Goal: Task Accomplishment & Management: Use online tool/utility

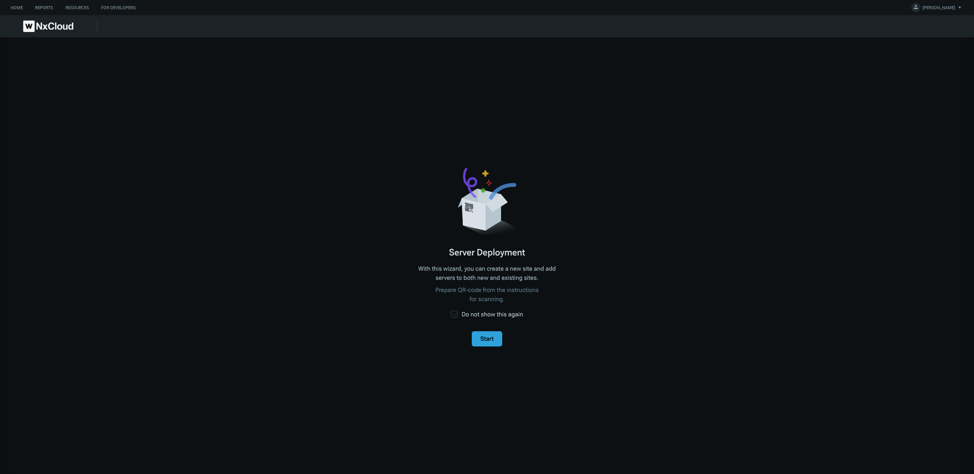
click at [467, 314] on label "Do not show this again" at bounding box center [487, 314] width 72 height 9
click at [480, 340] on span "Start" at bounding box center [487, 338] width 16 height 9
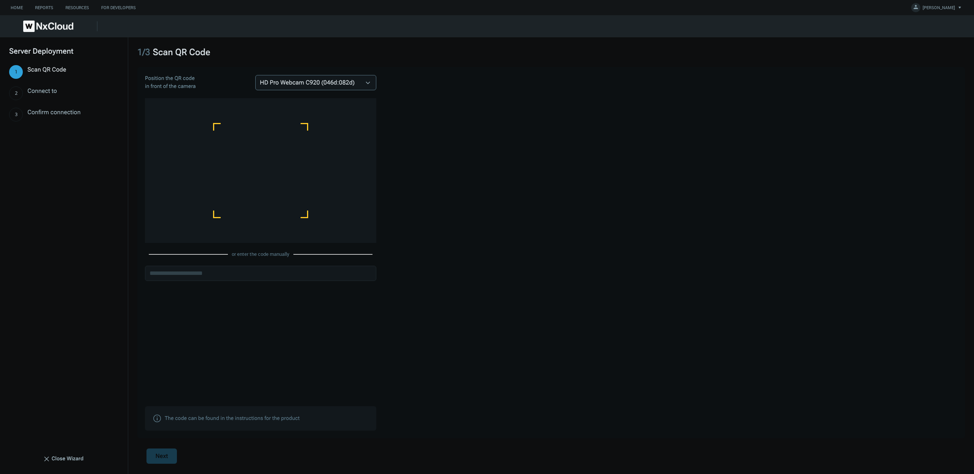
click at [304, 82] on span "HD Pro Webcam C920 (046d:082d)" at bounding box center [312, 82] width 104 height 9
click at [456, 89] on div "Position the QR code in front of the camera HD Pro Webcam C920 (046d:082d) or e…" at bounding box center [551, 252] width 828 height 371
click at [195, 273] on input "text" at bounding box center [260, 273] width 231 height 15
type input "**********"
click at [150, 457] on button "Next" at bounding box center [162, 455] width 30 height 15
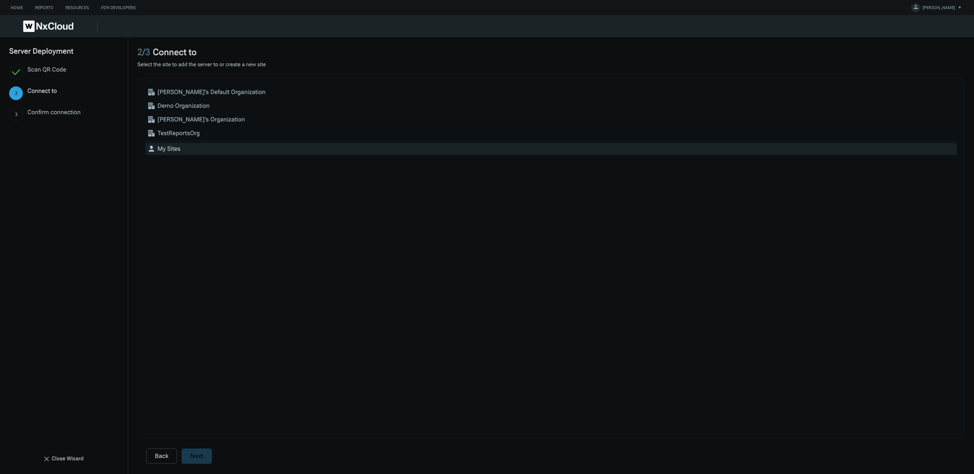
click at [169, 147] on span "My Sites" at bounding box center [169, 148] width 23 height 9
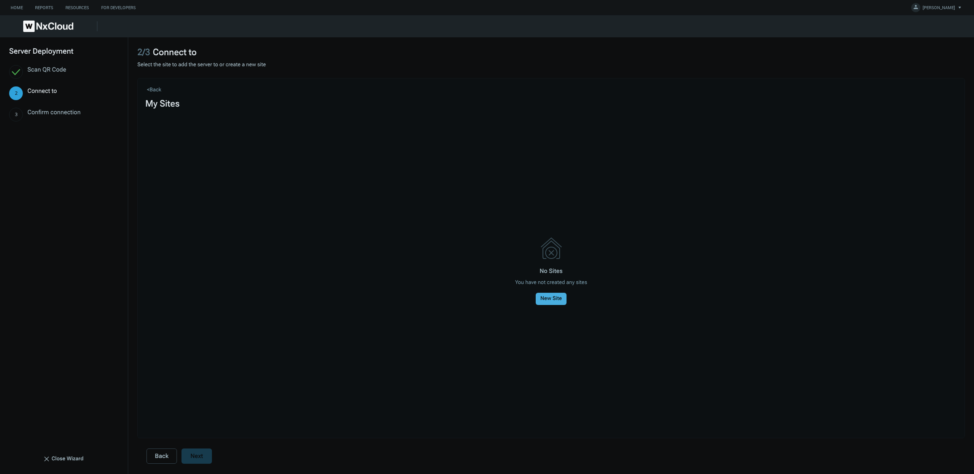
click at [555, 296] on span "New Site" at bounding box center [551, 299] width 25 height 8
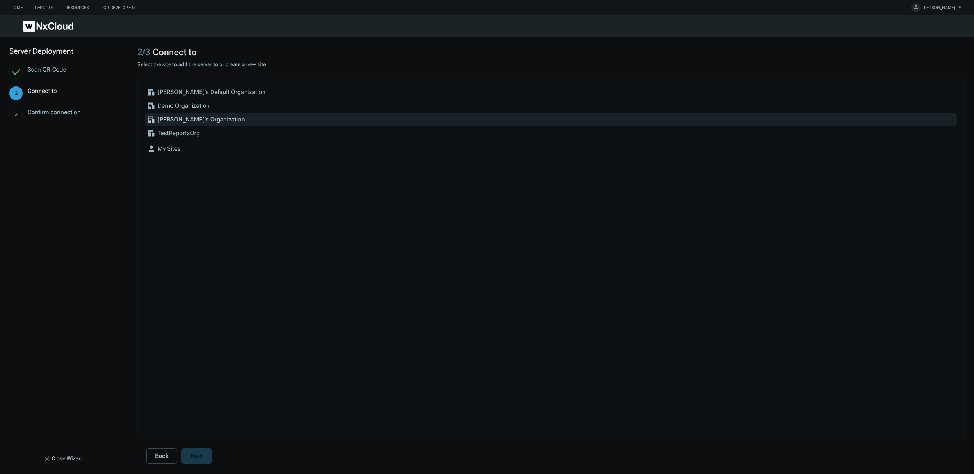
click at [189, 118] on span "[PERSON_NAME]'s Organization" at bounding box center [202, 119] width 88 height 9
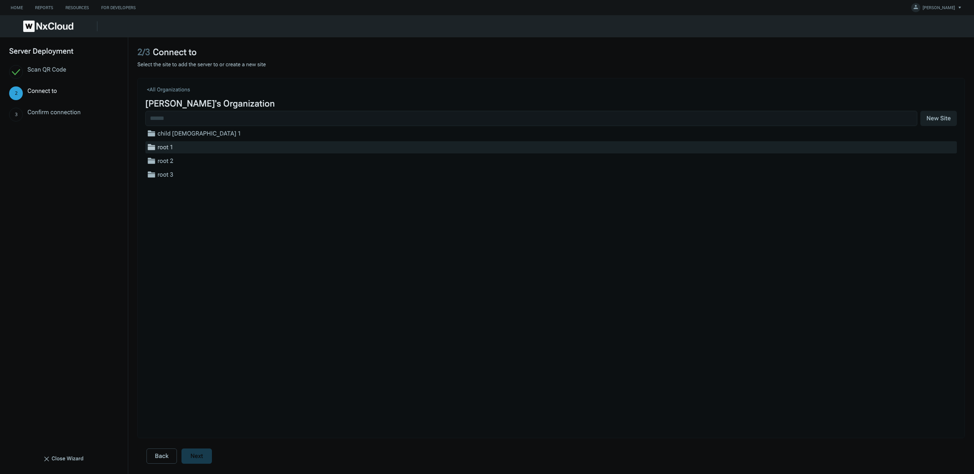
click at [167, 147] on span "root 1" at bounding box center [166, 147] width 16 height 9
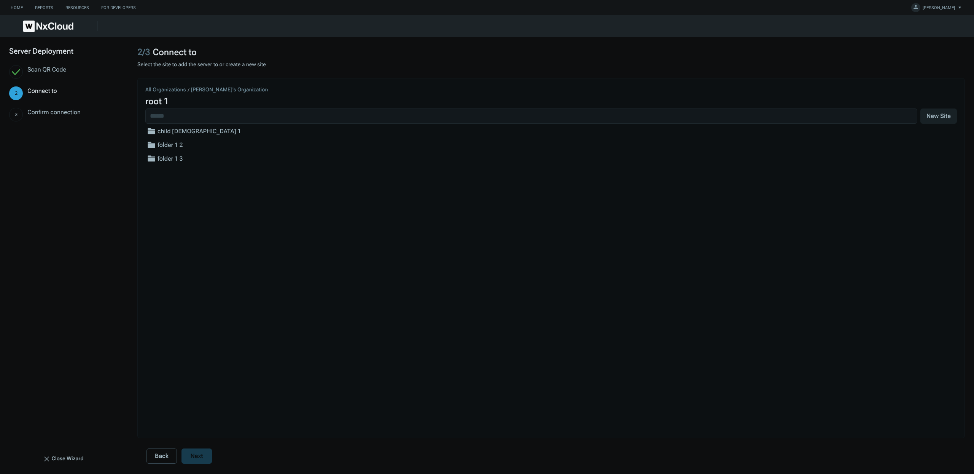
click at [167, 147] on span "folder 1 2" at bounding box center [171, 144] width 26 height 9
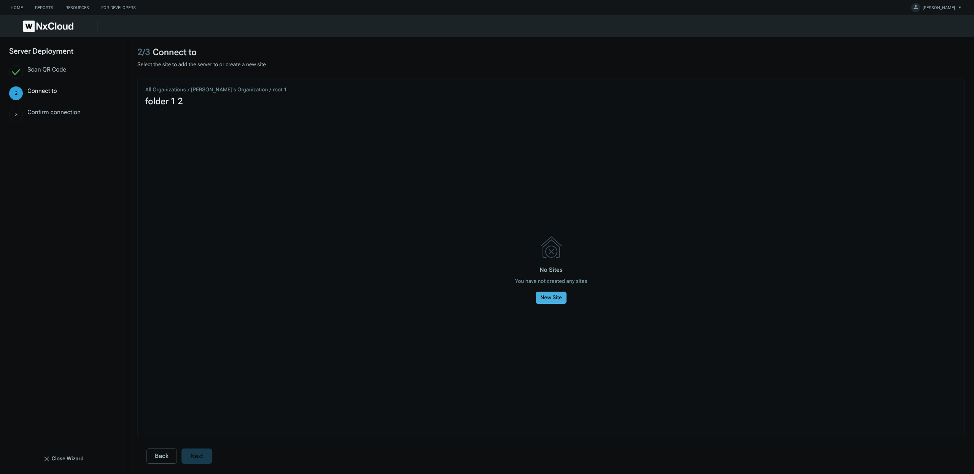
click at [552, 300] on span "New Site" at bounding box center [551, 298] width 25 height 8
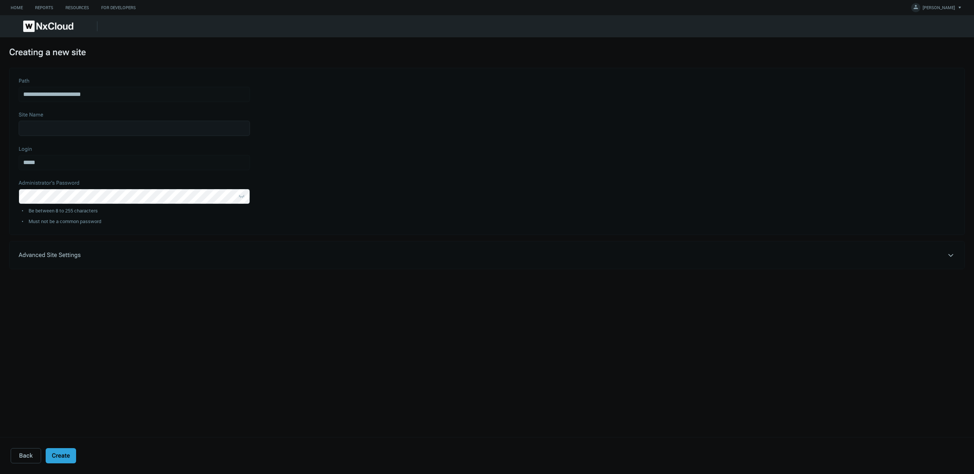
type input "**********"
click at [128, 127] on input "Site Name" at bounding box center [134, 128] width 231 height 15
type input "****"
click at [31, 457] on span "Back" at bounding box center [26, 455] width 17 height 9
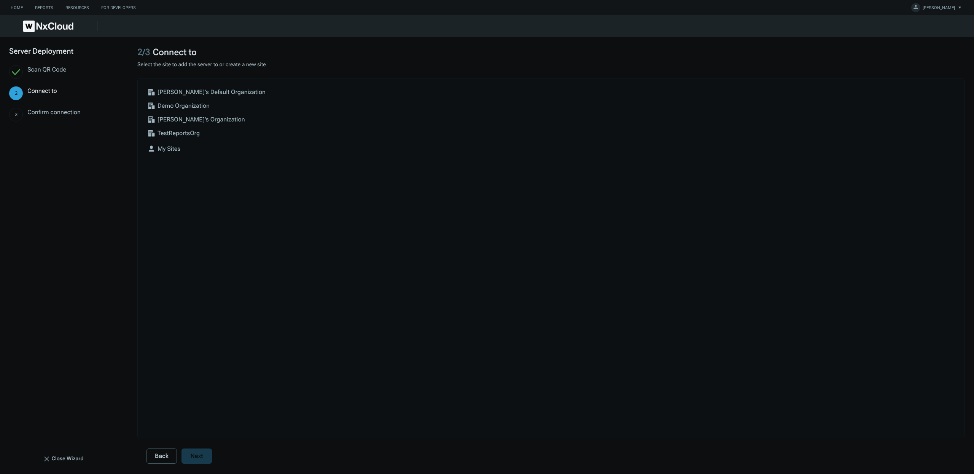
click at [158, 456] on span "Back" at bounding box center [161, 455] width 17 height 9
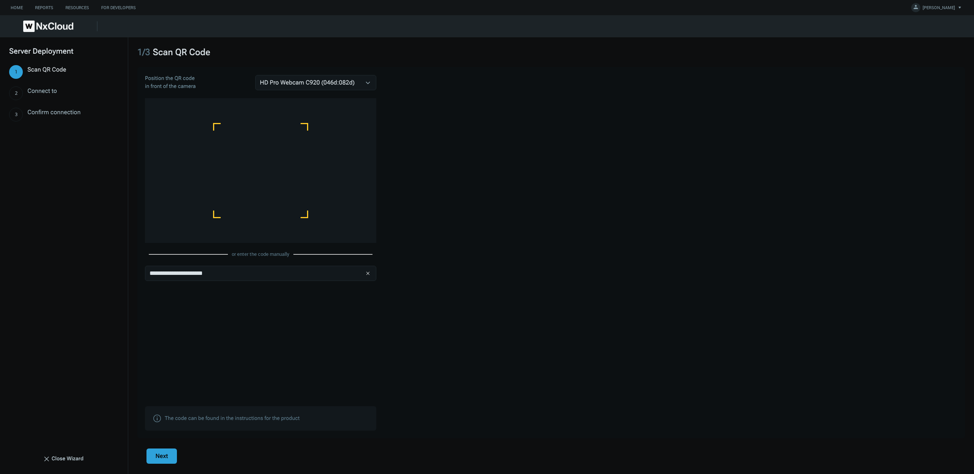
click at [75, 456] on span "Close Wizard" at bounding box center [67, 459] width 35 height 8
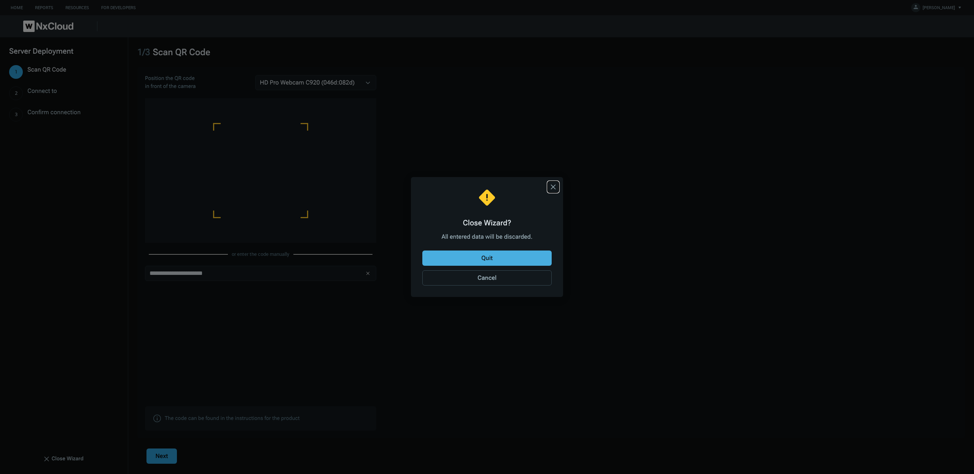
click at [485, 259] on span "Quit" at bounding box center [487, 258] width 14 height 9
